Goal: Task Accomplishment & Management: Manage account settings

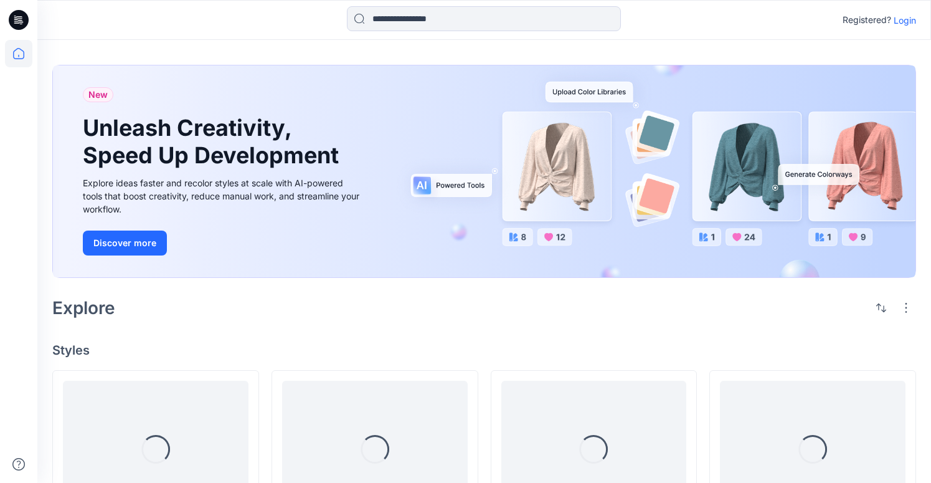
click at [903, 22] on p "Login" at bounding box center [905, 20] width 22 height 13
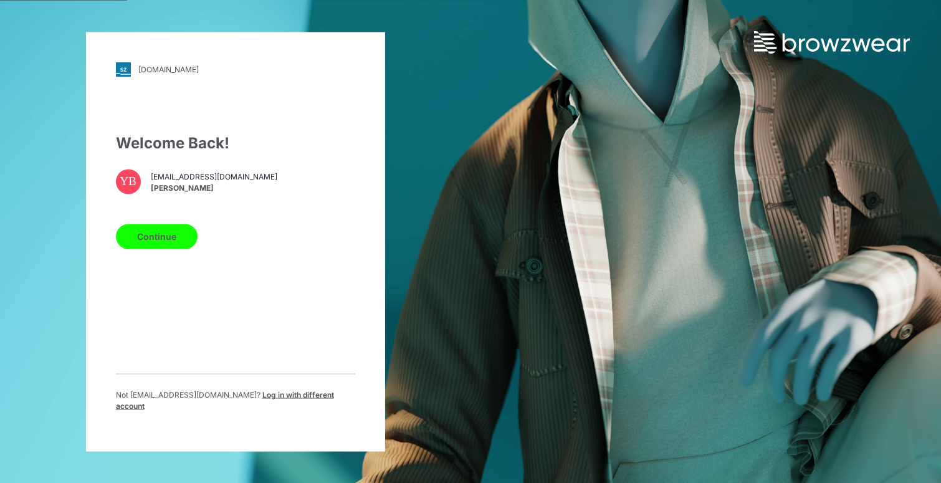
click at [159, 237] on button "Continue" at bounding box center [157, 236] width 82 height 25
click at [165, 245] on button "Continue" at bounding box center [157, 236] width 82 height 25
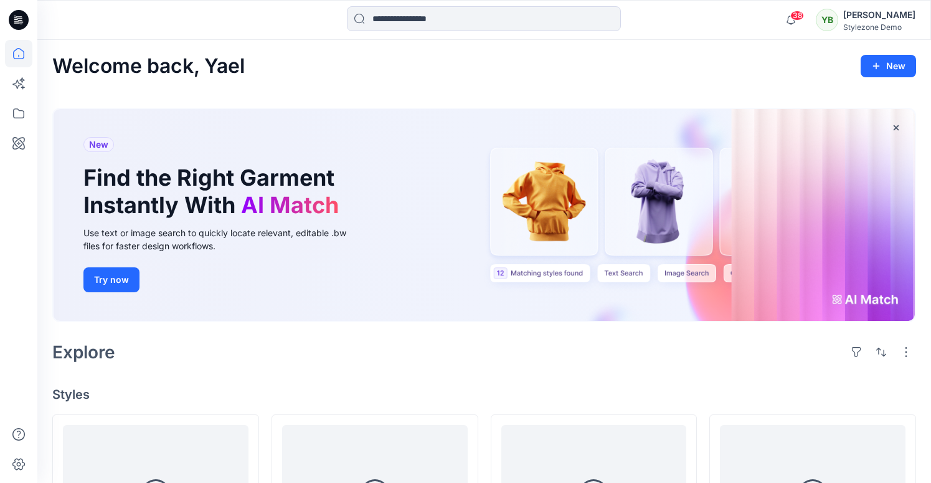
click at [883, 34] on div "38 Notifications [PERSON_NAME] has updated Sports Bra and Leggings_AW2027 with …" at bounding box center [484, 20] width 894 height 40
click at [878, 24] on div "Stylezone Demo" at bounding box center [880, 26] width 72 height 9
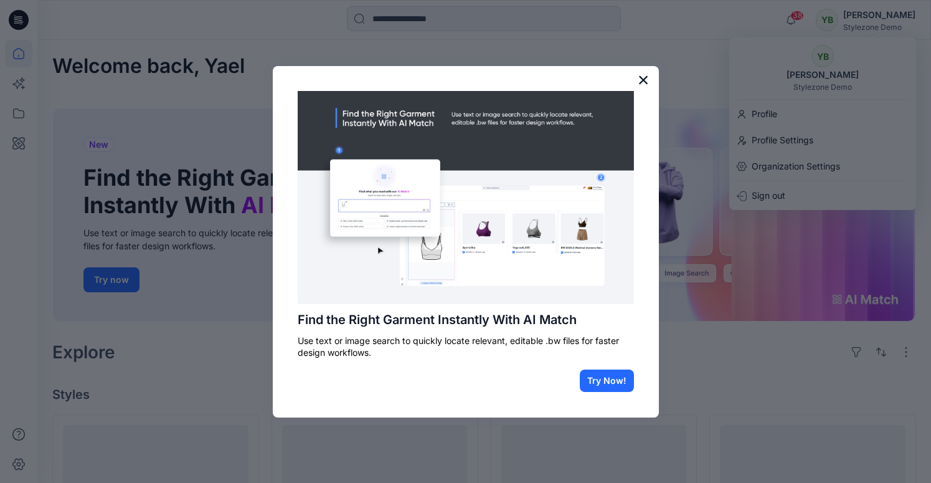
click at [642, 86] on button "×" at bounding box center [644, 80] width 12 height 20
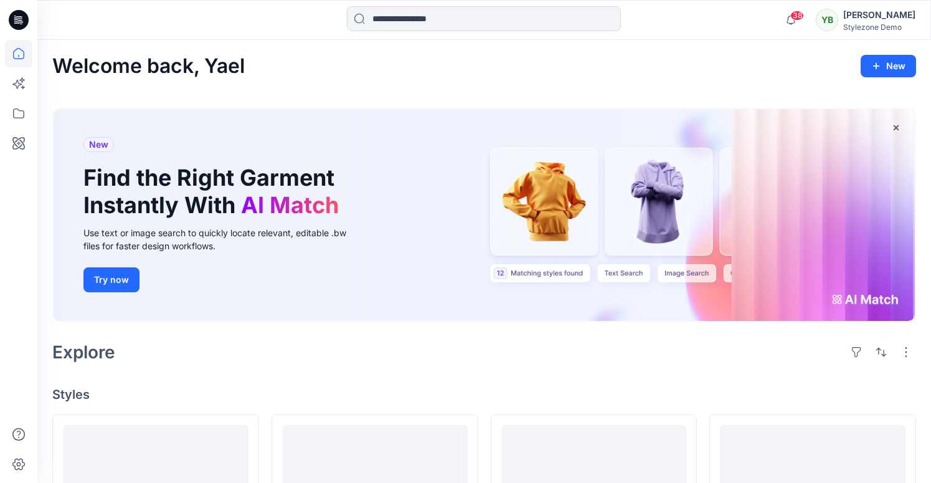
click at [857, 23] on div "YB [PERSON_NAME] Stylezone Demo" at bounding box center [866, 19] width 100 height 25
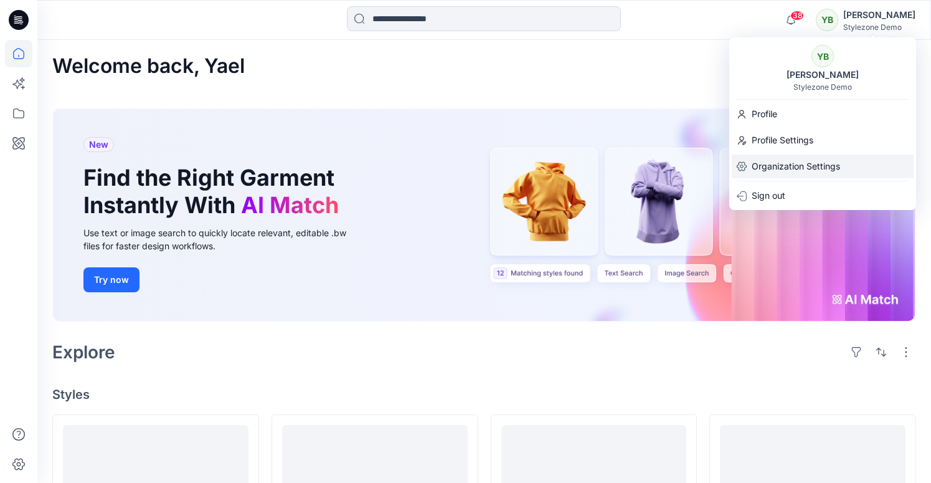
click at [761, 171] on p "Organization Settings" at bounding box center [796, 167] width 88 height 24
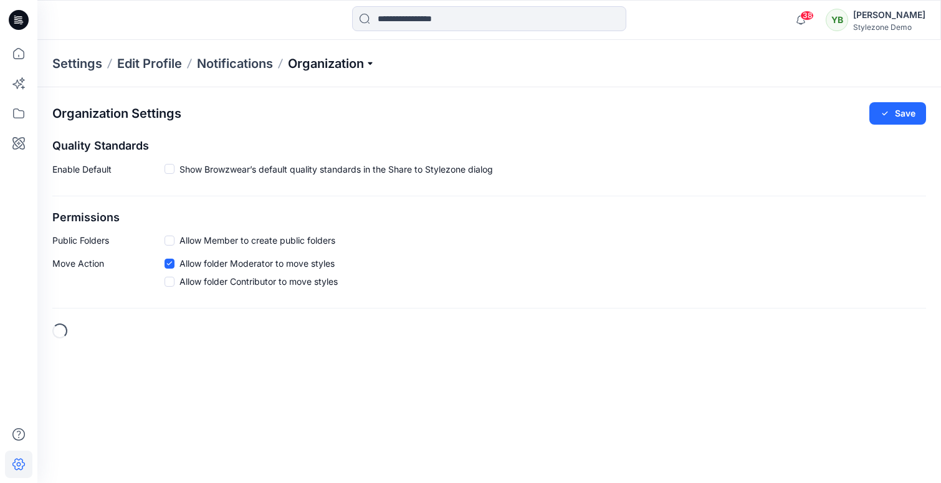
click at [302, 63] on p "Organization" at bounding box center [331, 63] width 87 height 17
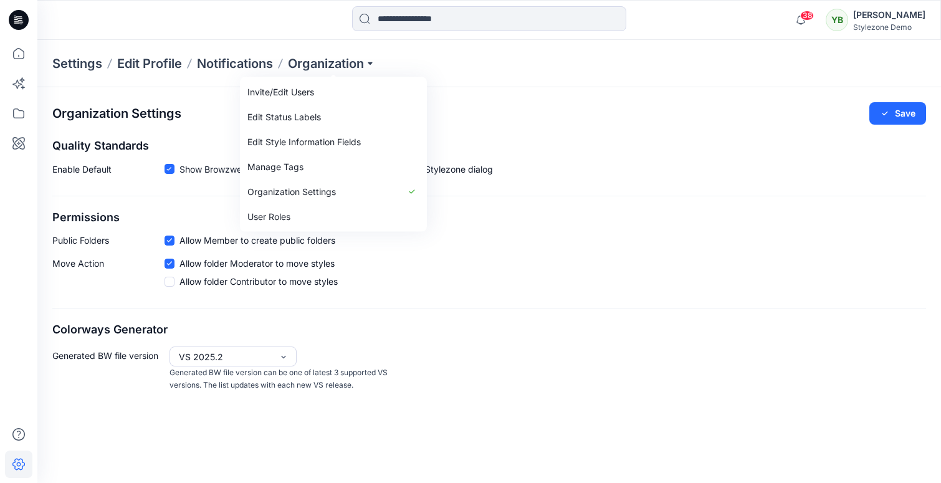
click at [230, 133] on div "Organization Settings Save Quality Standards Enable Default Show Browzwear’s de…" at bounding box center [488, 247] width 903 height 320
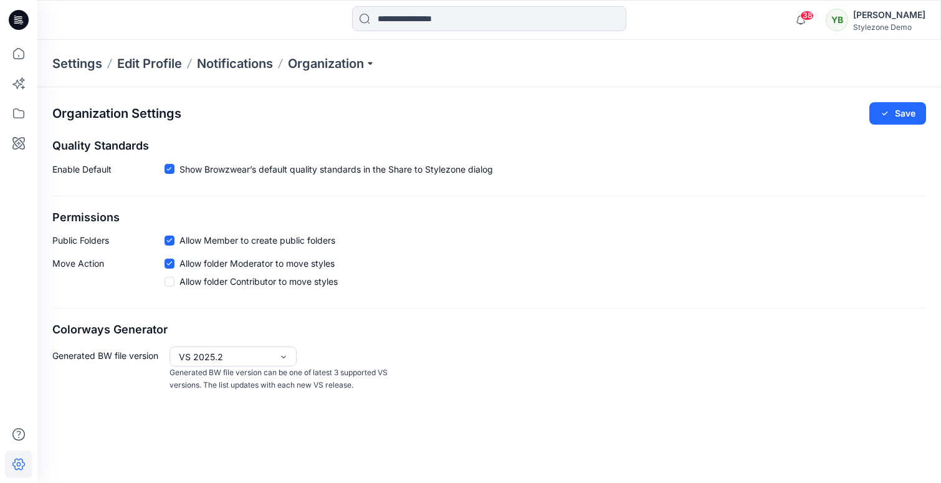
drag, startPoint x: 55, startPoint y: 171, endPoint x: 111, endPoint y: 172, distance: 56.1
click at [111, 172] on p "Enable Default" at bounding box center [108, 172] width 112 height 18
click at [320, 63] on p "Organization" at bounding box center [331, 63] width 87 height 17
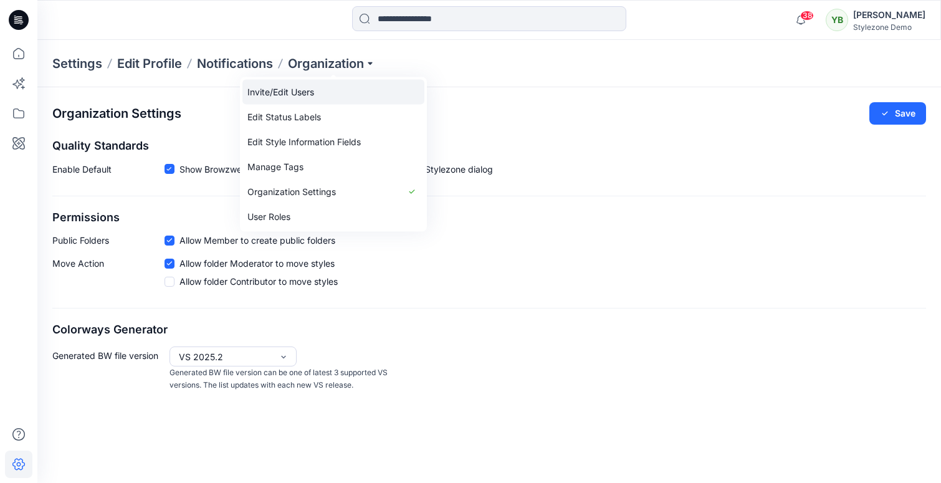
click at [313, 92] on link "Invite/Edit Users" at bounding box center [333, 92] width 182 height 25
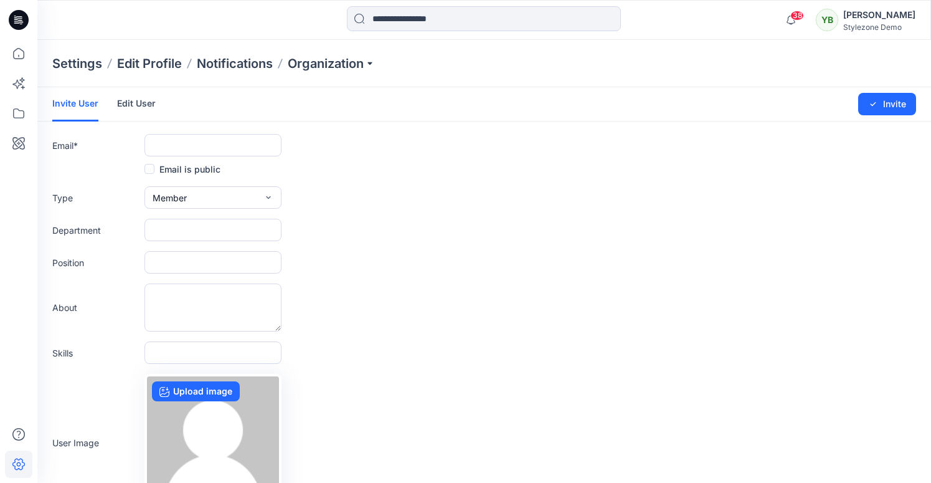
click at [135, 103] on link "Edit User" at bounding box center [136, 103] width 39 height 32
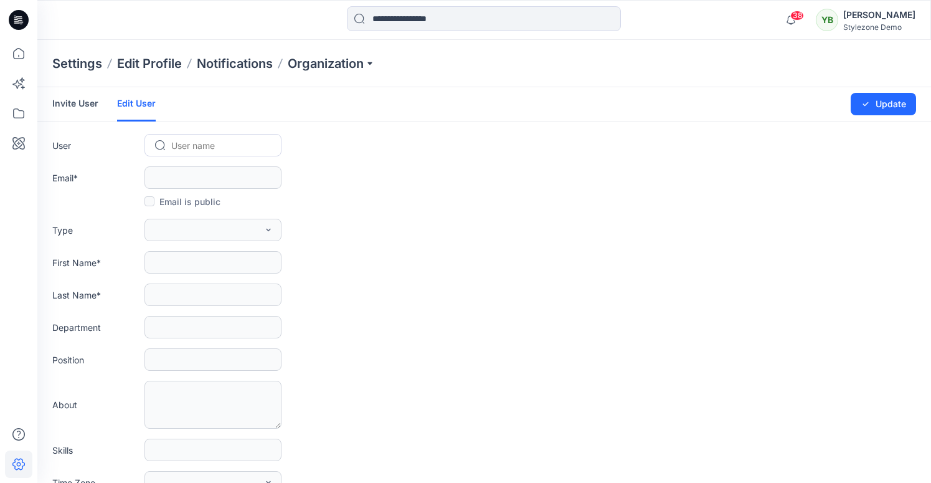
click at [191, 142] on div at bounding box center [220, 146] width 98 height 16
type input "**"
click at [199, 166] on span "[PERSON_NAME]" at bounding box center [209, 171] width 72 height 13
type input "**********"
type input "***"
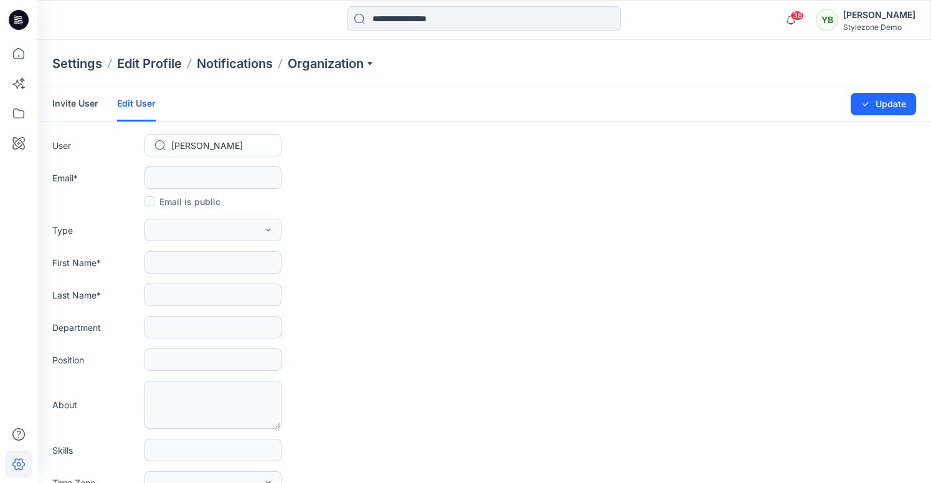
type input "*********"
type input "*******"
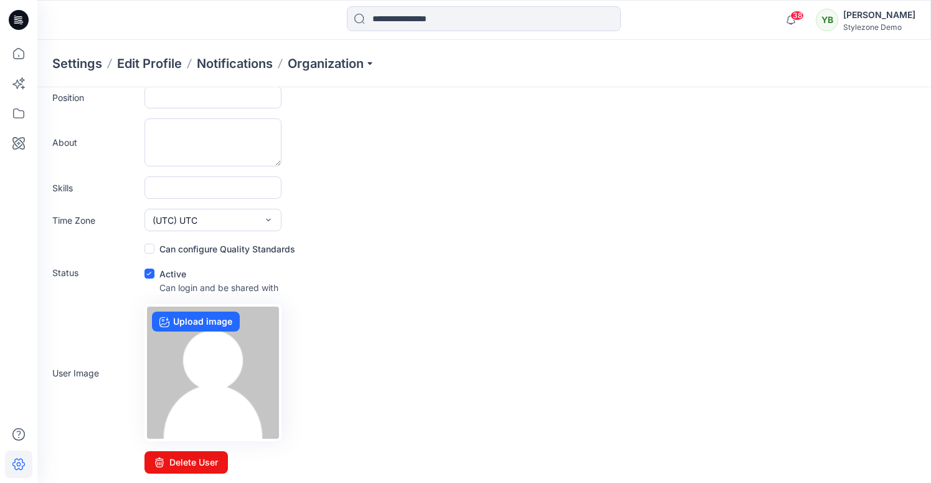
scroll to position [263, 0]
click at [147, 248] on span at bounding box center [150, 248] width 10 height 10
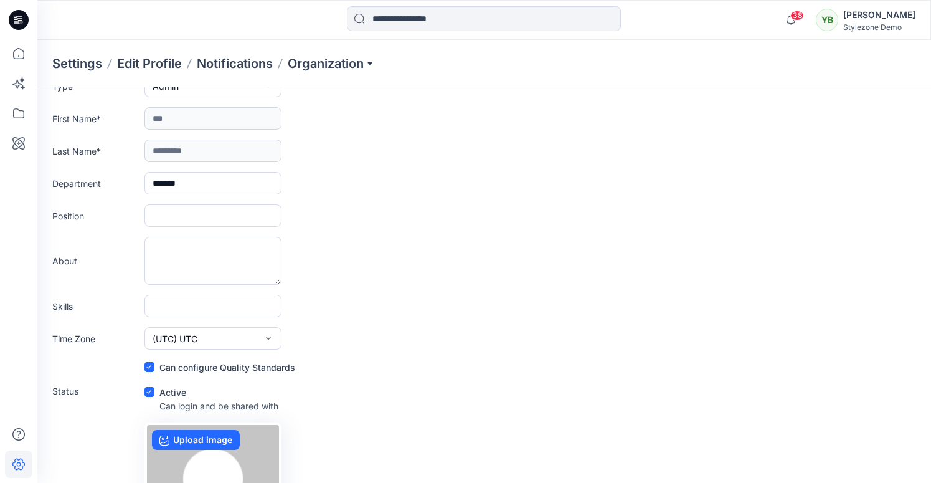
scroll to position [70, 0]
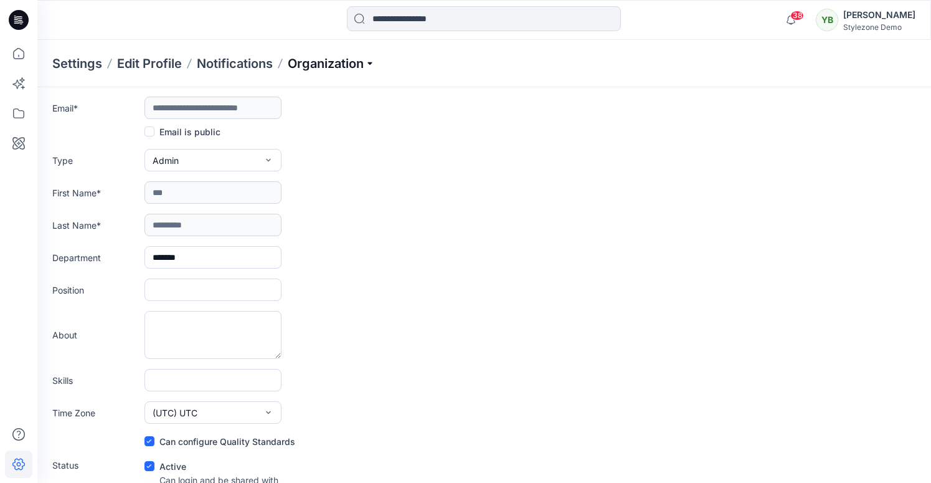
click at [350, 63] on p "Organization" at bounding box center [331, 63] width 87 height 17
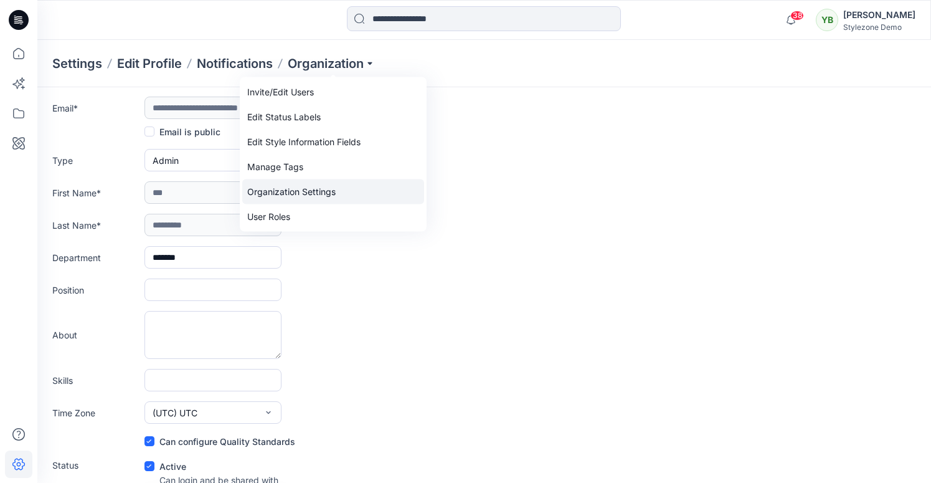
click at [287, 199] on link "Organization Settings" at bounding box center [333, 191] width 182 height 25
